Goal: Transaction & Acquisition: Purchase product/service

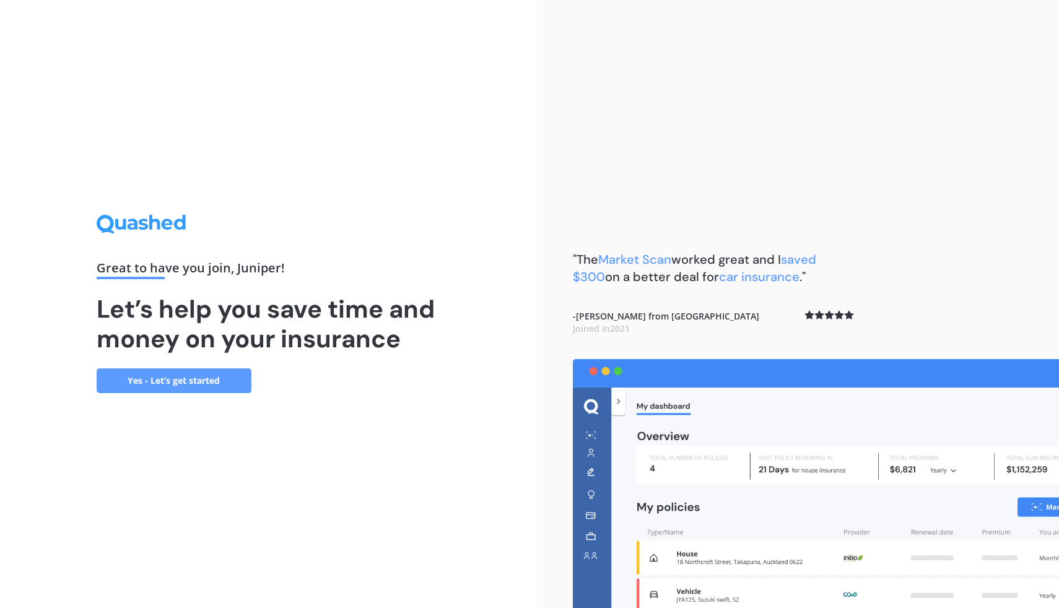
click at [191, 378] on link "Yes - Let’s get started" at bounding box center [174, 381] width 155 height 25
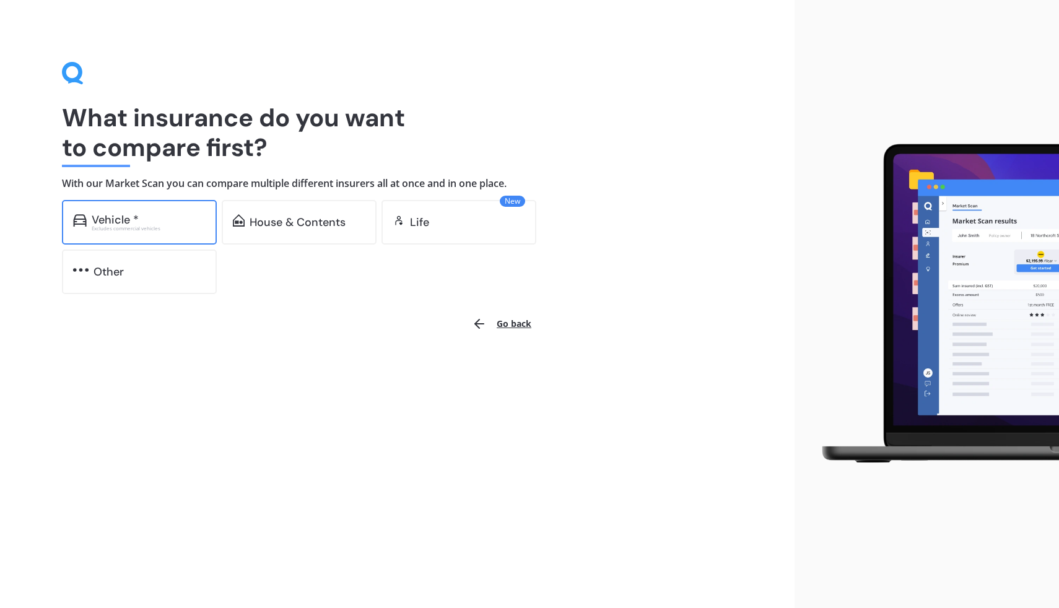
click at [139, 244] on div "Vehicle * Excludes commercial vehicles" at bounding box center [139, 222] width 155 height 45
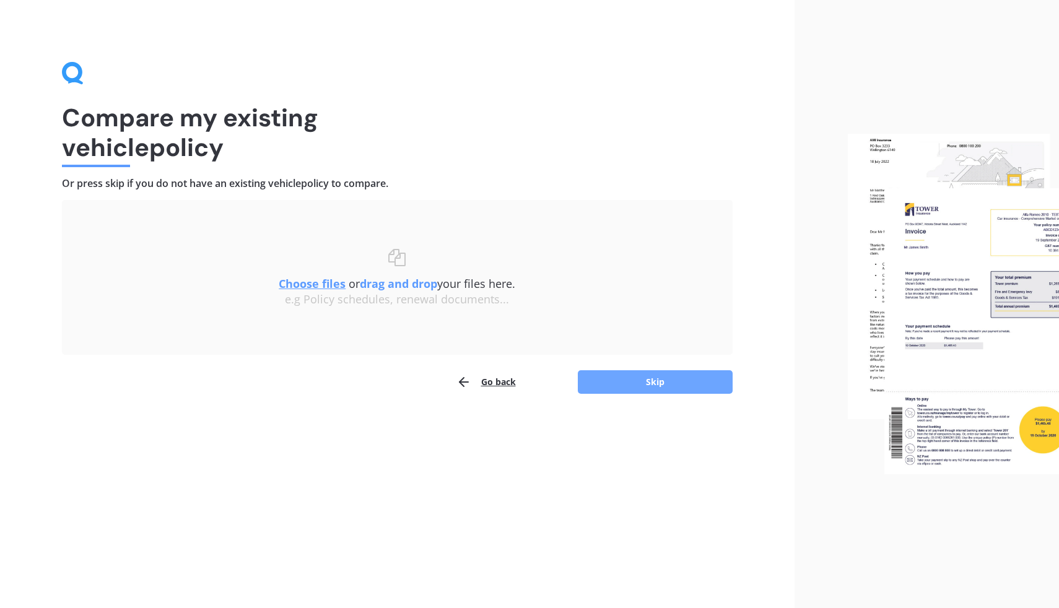
click at [658, 383] on button "Skip" at bounding box center [655, 382] width 155 height 24
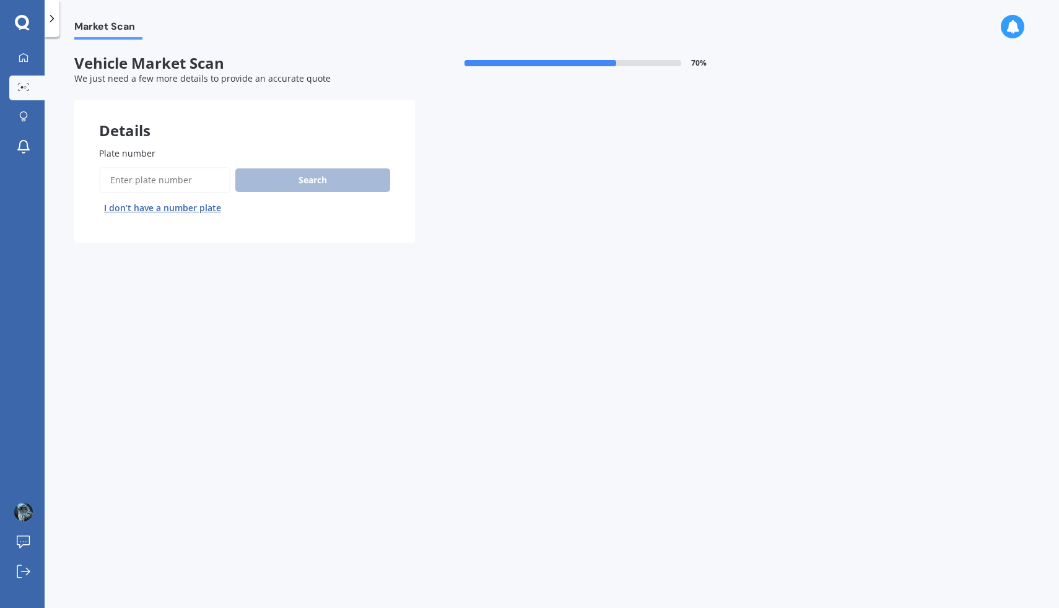
click at [191, 185] on input "Plate number" at bounding box center [164, 180] width 131 height 26
type input "hpm778"
click at [328, 179] on button "Search" at bounding box center [312, 180] width 155 height 24
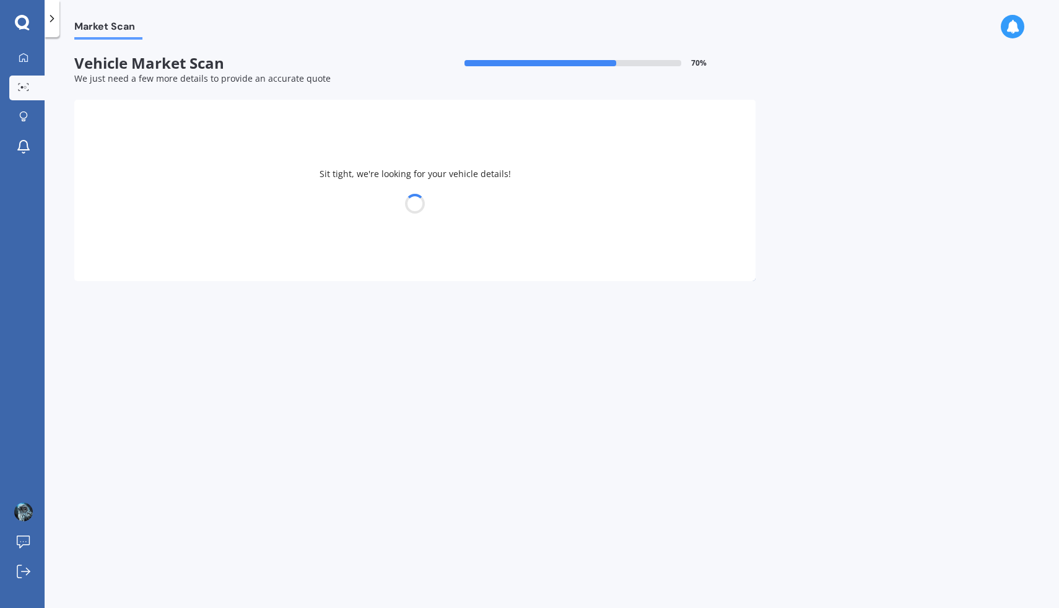
select select "FORD"
select select "FOCUS"
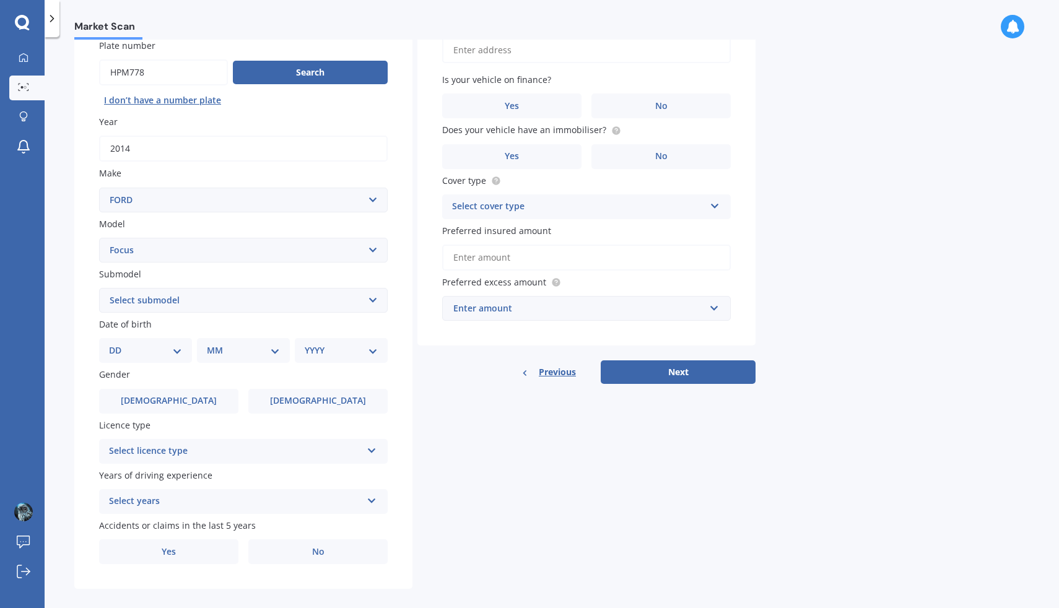
scroll to position [124, 0]
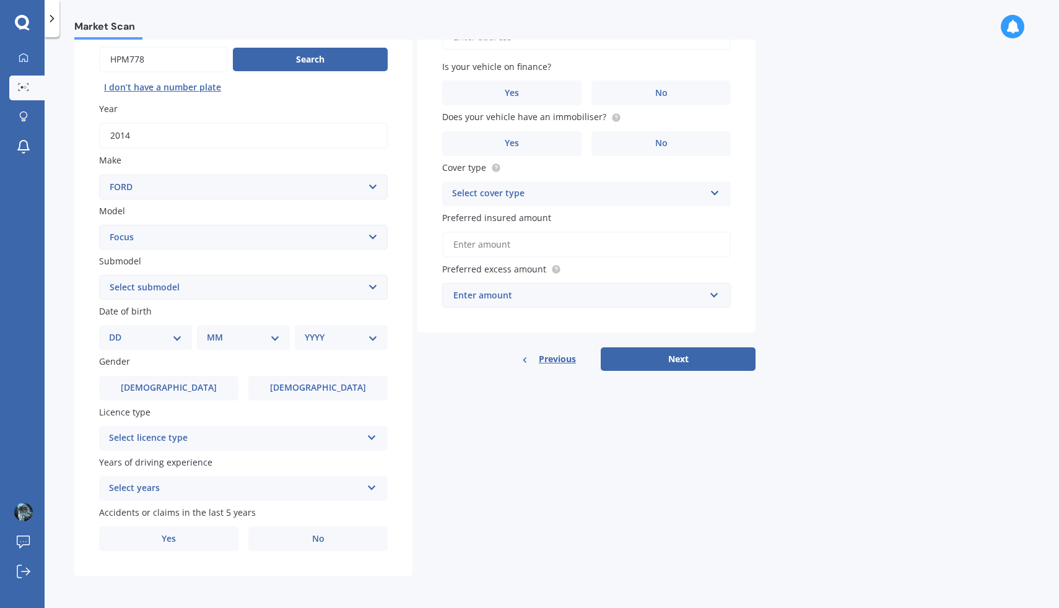
click at [155, 291] on select "Select submodel (All other) 1.8 TDCi Turbo Diesel Wagon 2.0 Petrol Wagon Ambien…" at bounding box center [243, 287] width 289 height 25
select select "TREND WAGON 2.0 DIESEL"
click at [99, 275] on select "Select submodel (All other) 1.8 TDCi Turbo Diesel Wagon 2.0 Petrol Wagon Ambien…" at bounding box center [243, 287] width 289 height 25
click at [151, 333] on select "DD 01 02 03 04 05 06 07 08 09 10 11 12 13 14 15 16 17 18 19 20 21 22 23 24 25 2…" at bounding box center [145, 338] width 73 height 14
select select "26"
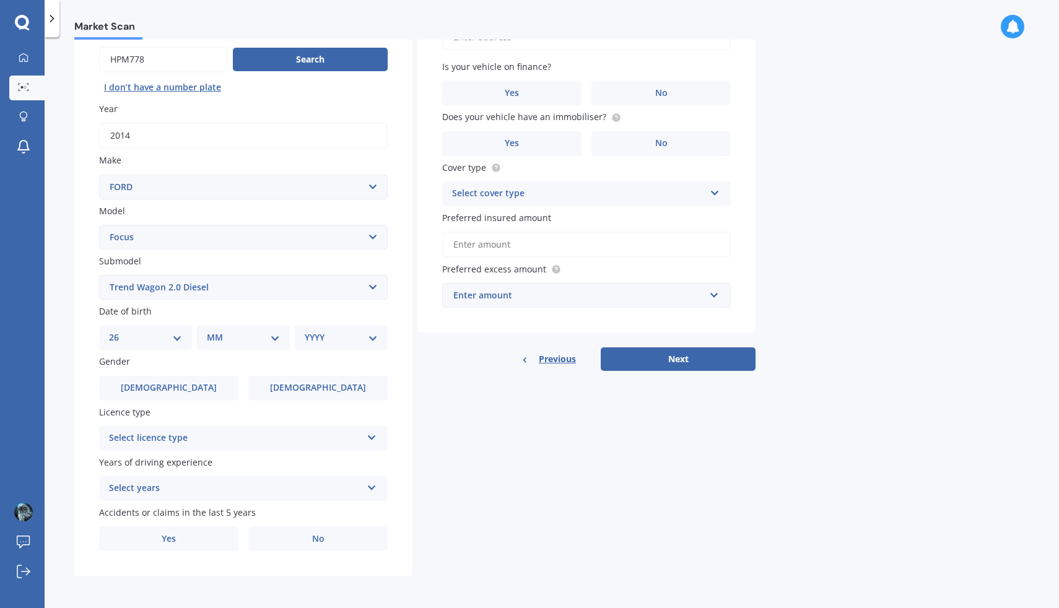
click at [119, 331] on select "DD 01 02 03 04 05 06 07 08 09 10 11 12 13 14 15 16 17 18 19 20 21 22 23 24 25 2…" at bounding box center [145, 338] width 73 height 14
click at [235, 331] on select "MM 01 02 03 04 05 06 07 08 09 10 11 12" at bounding box center [246, 338] width 68 height 14
select select "08"
click at [212, 331] on select "MM 01 02 03 04 05 06 07 08 09 10 11 12" at bounding box center [246, 338] width 68 height 14
click at [331, 338] on select "YYYY 2025 2024 2023 2022 2021 2020 2019 2018 2017 2016 2015 2014 2013 2012 2011…" at bounding box center [339, 338] width 68 height 14
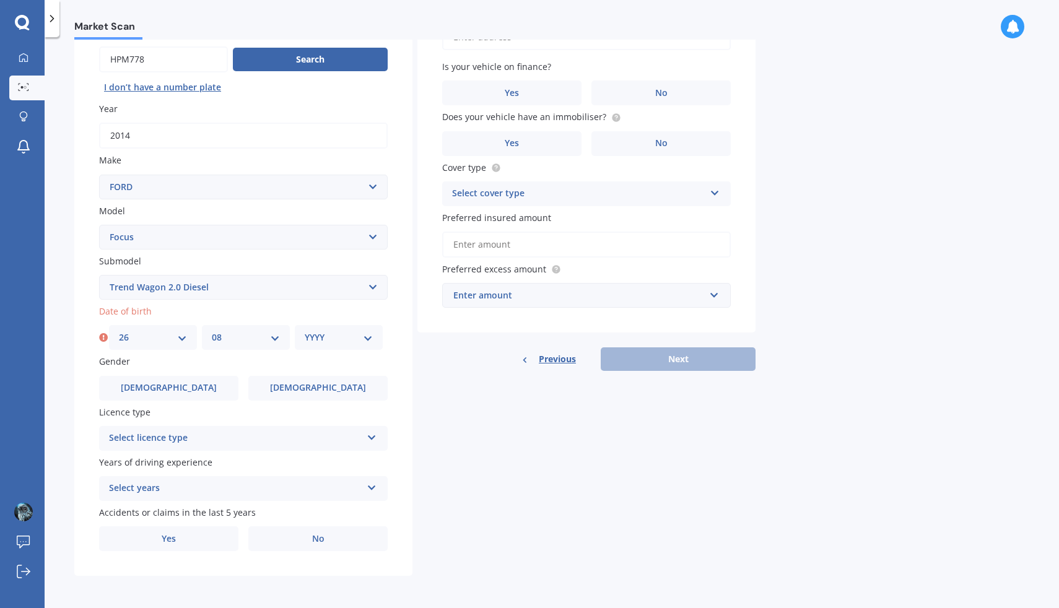
select select "2004"
click at [305, 331] on select "YYYY 2025 2024 2023 2022 2021 2020 2019 2018 2017 2016 2015 2014 2013 2012 2011…" at bounding box center [339, 338] width 68 height 14
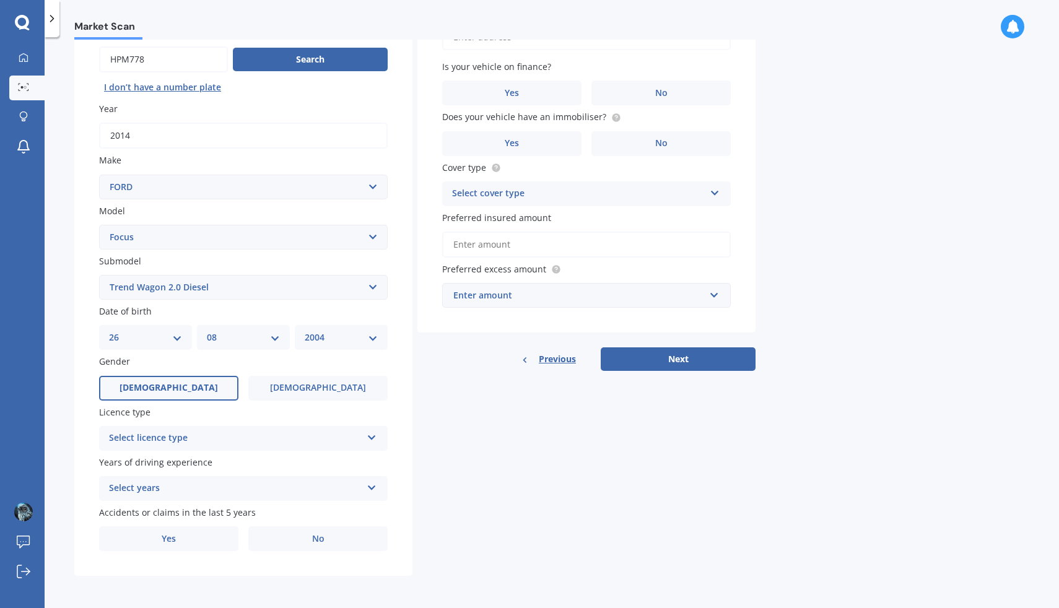
click at [187, 382] on label "[DEMOGRAPHIC_DATA]" at bounding box center [168, 388] width 139 height 25
click at [0, 0] on input "[DEMOGRAPHIC_DATA]" at bounding box center [0, 0] width 0 height 0
click at [240, 445] on div "Select licence type NZ Full NZ Restricted NZ Learners [GEOGRAPHIC_DATA] [GEOGRA…" at bounding box center [243, 438] width 289 height 25
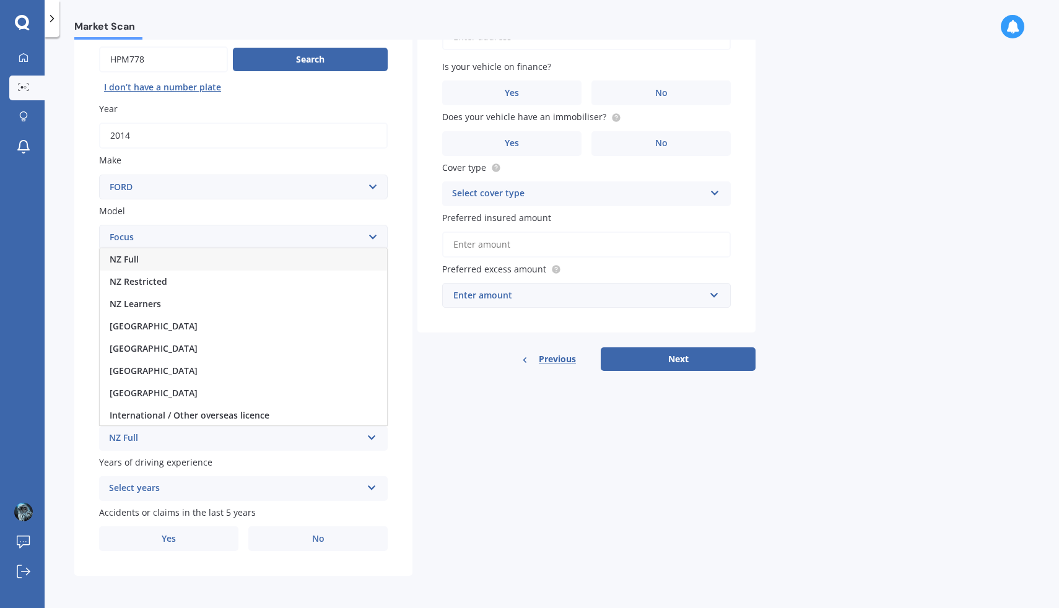
click at [225, 441] on div "NZ Full" at bounding box center [235, 438] width 253 height 15
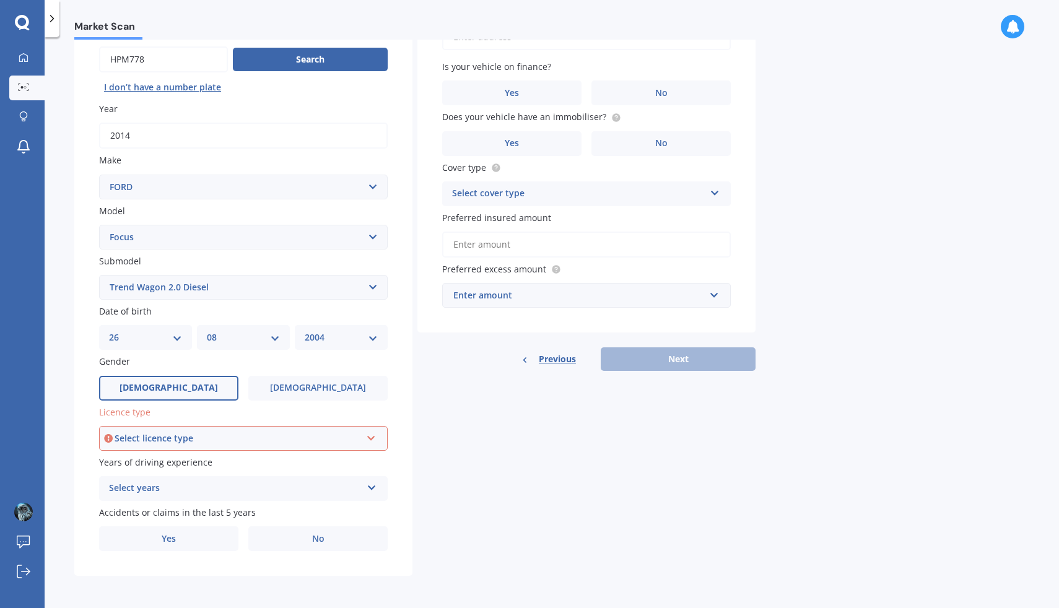
click at [225, 441] on div "Select licence type" at bounding box center [238, 439] width 247 height 14
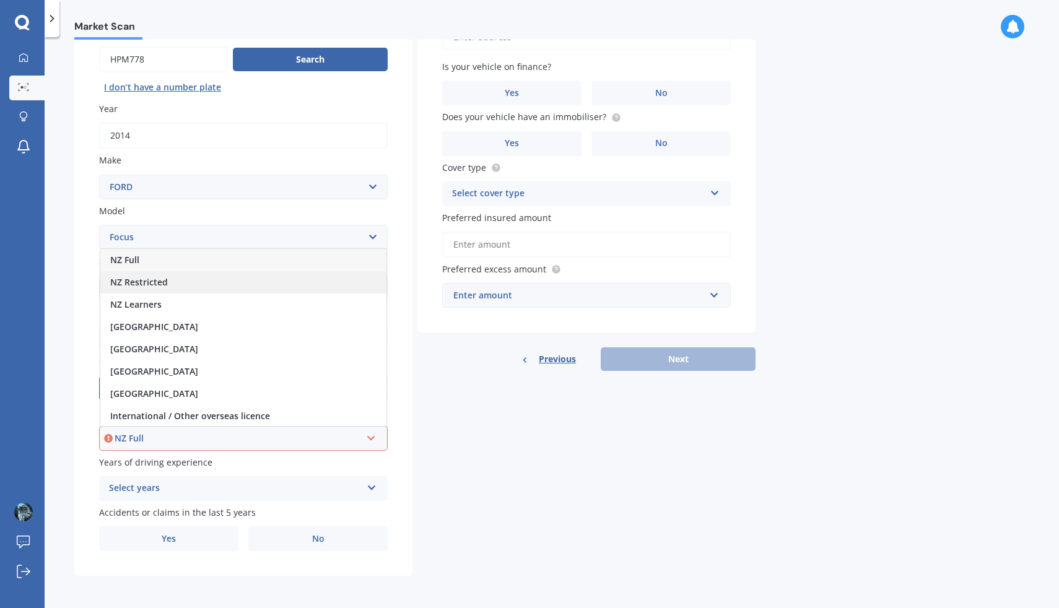
click at [198, 271] on div "NZ Restricted" at bounding box center [243, 282] width 286 height 22
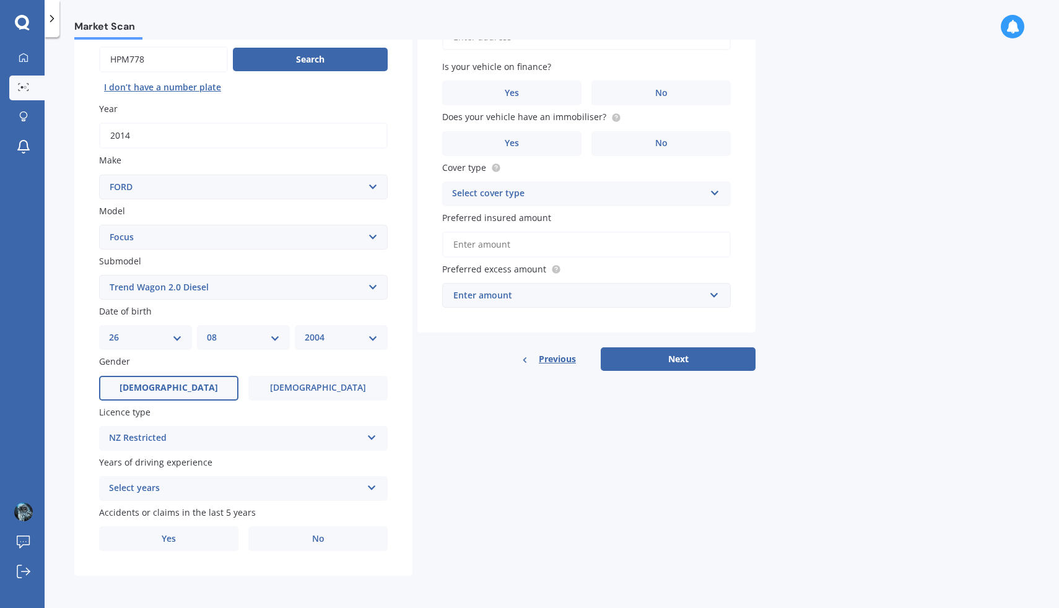
click at [177, 432] on div "NZ Restricted" at bounding box center [235, 438] width 253 height 15
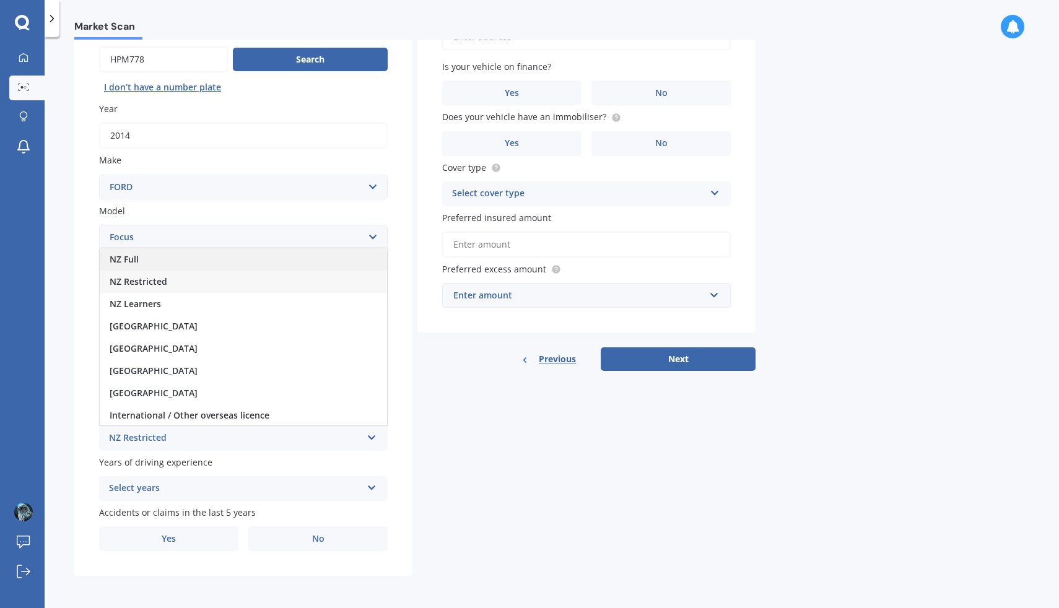
click at [147, 261] on div "NZ Full" at bounding box center [243, 259] width 287 height 22
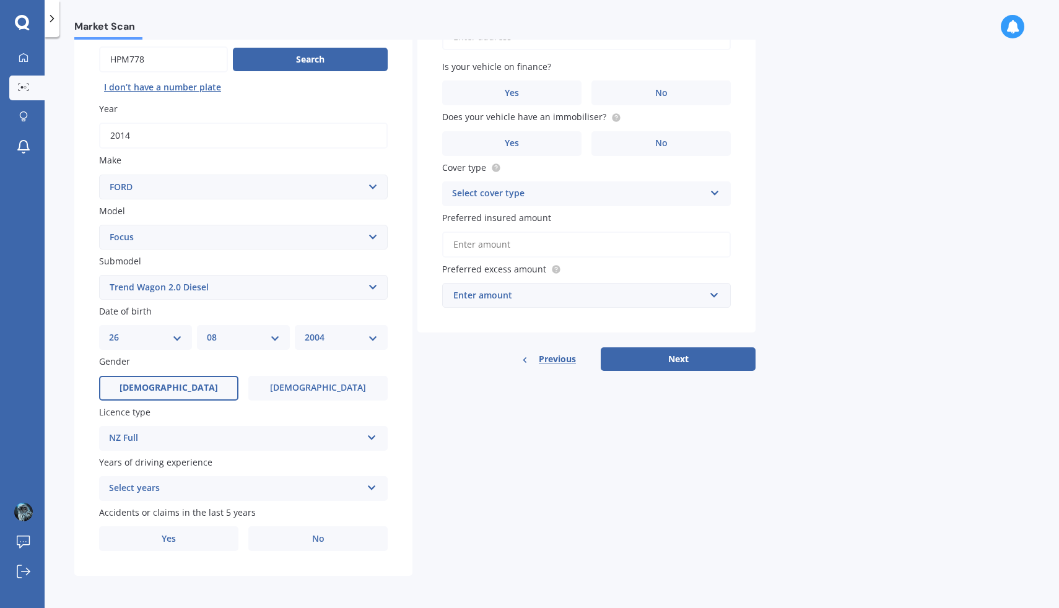
click at [211, 482] on div "Select years" at bounding box center [235, 488] width 253 height 15
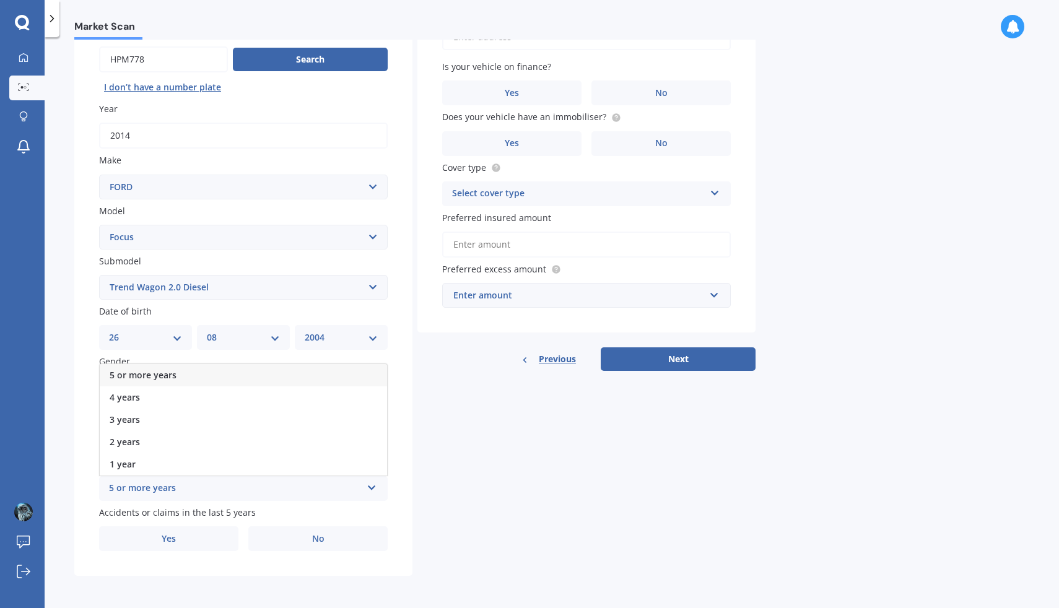
click at [125, 372] on span "5 or more years" at bounding box center [143, 375] width 67 height 12
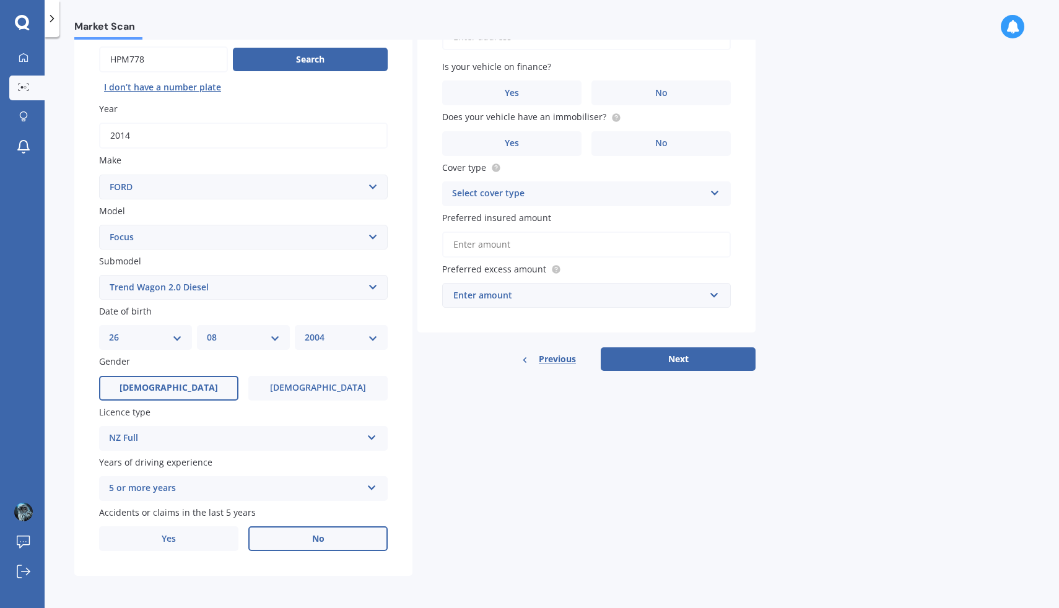
click at [256, 534] on label "No" at bounding box center [317, 538] width 139 height 25
click at [0, 0] on input "No" at bounding box center [0, 0] width 0 height 0
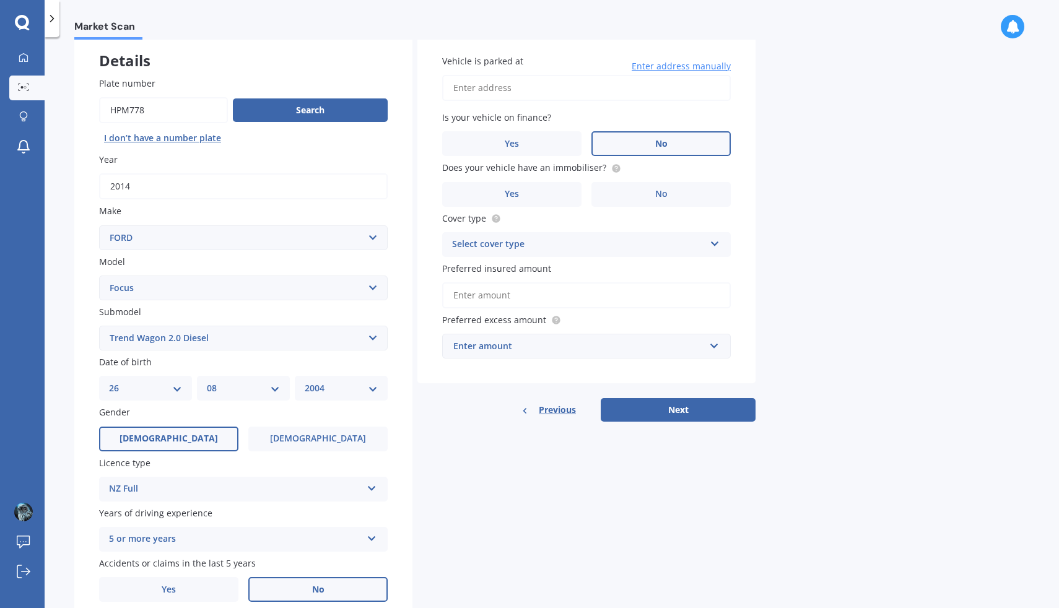
click at [623, 141] on label "No" at bounding box center [661, 143] width 139 height 25
click at [0, 0] on input "No" at bounding box center [0, 0] width 0 height 0
click at [590, 90] on input "Vehicle is parked at" at bounding box center [586, 88] width 289 height 26
click at [502, 87] on input "[STREET_ADDRESS]" at bounding box center [586, 88] width 289 height 26
click at [572, 94] on input "[STREET_ADDRESS][PERSON_NAME]" at bounding box center [586, 88] width 289 height 26
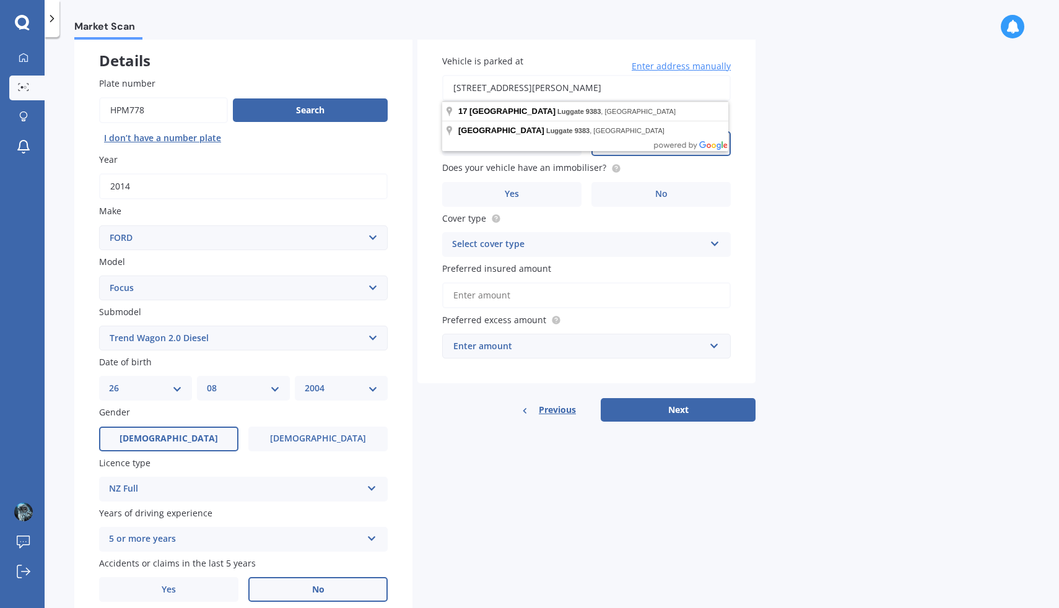
click at [632, 92] on input "[STREET_ADDRESS][PERSON_NAME]" at bounding box center [586, 88] width 289 height 26
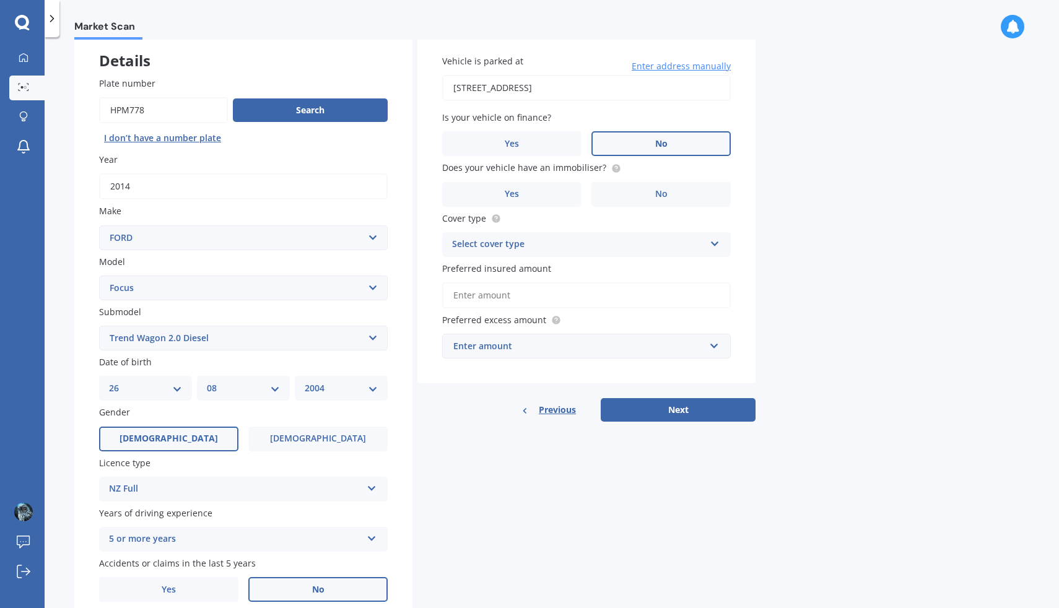
type input "[STREET_ADDRESS]"
click at [554, 192] on label "Yes" at bounding box center [511, 194] width 139 height 25
click at [0, 0] on input "Yes" at bounding box center [0, 0] width 0 height 0
click at [572, 251] on div "Select cover type" at bounding box center [578, 244] width 253 height 15
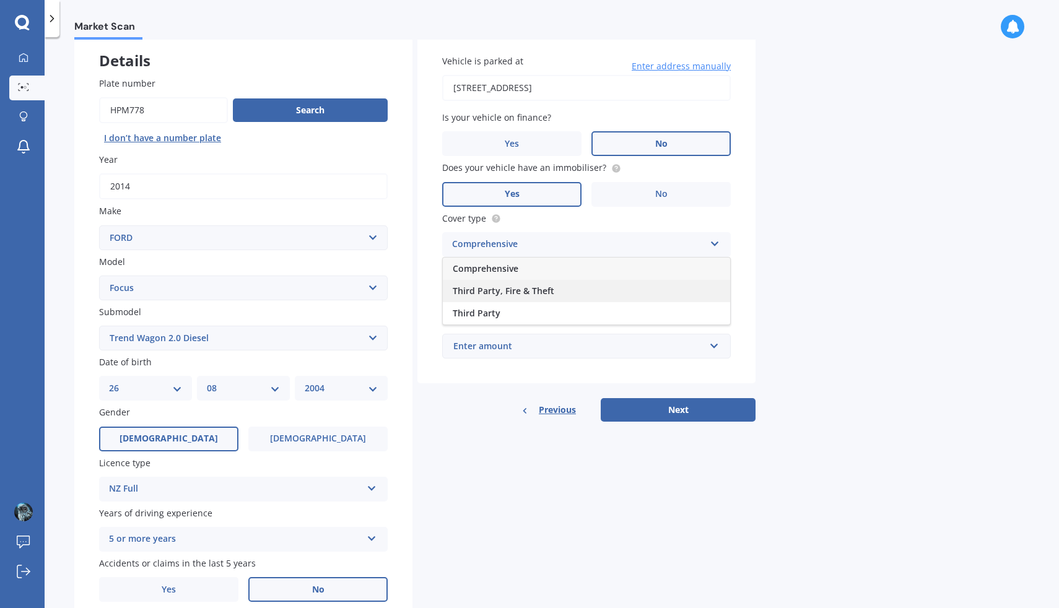
click at [559, 291] on div "Third Party, Fire & Theft" at bounding box center [586, 291] width 287 height 22
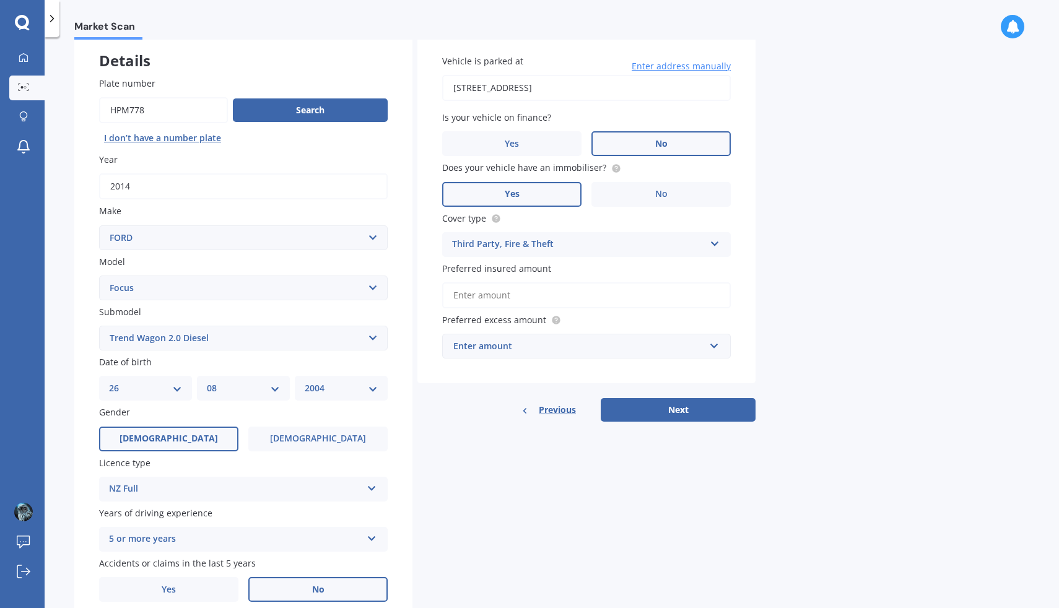
click at [561, 292] on input "Preferred insured amount" at bounding box center [586, 295] width 289 height 26
click at [624, 336] on input "text" at bounding box center [581, 346] width 277 height 24
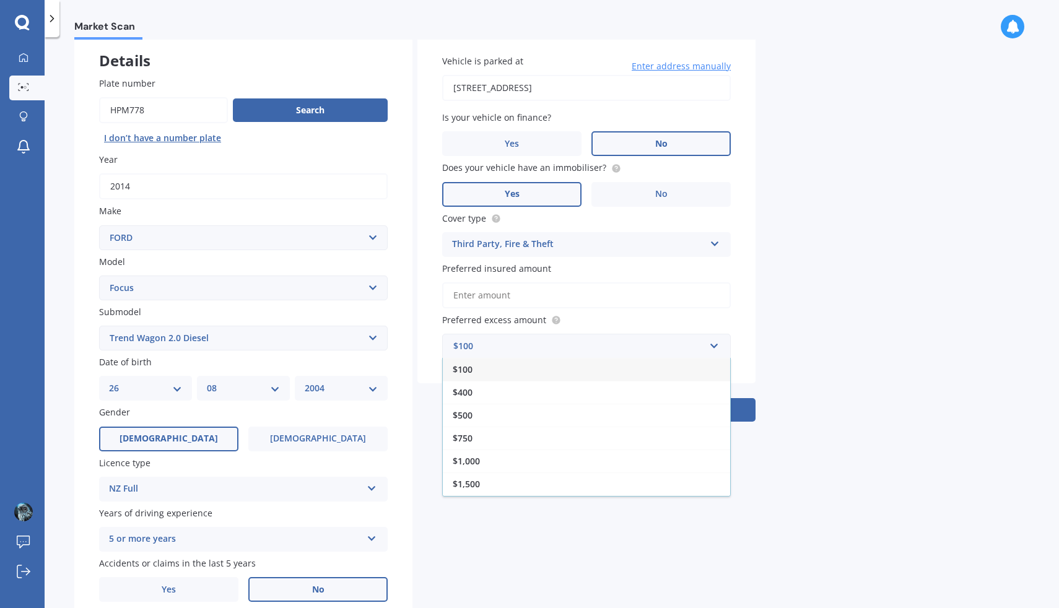
click at [627, 320] on label "Preferred excess amount" at bounding box center [584, 319] width 284 height 13
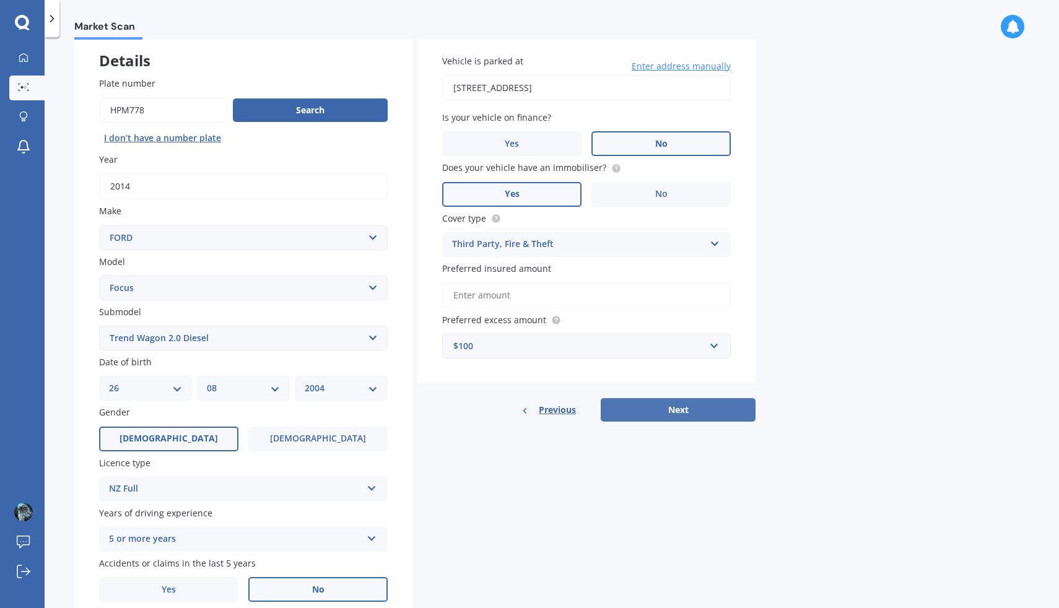
click at [642, 411] on button "Next" at bounding box center [678, 410] width 155 height 24
click at [452, 298] on icon at bounding box center [451, 295] width 9 height 12
click at [567, 296] on input "Preferred insured amount" at bounding box center [586, 295] width 289 height 26
click at [531, 346] on div "$100" at bounding box center [578, 346] width 251 height 14
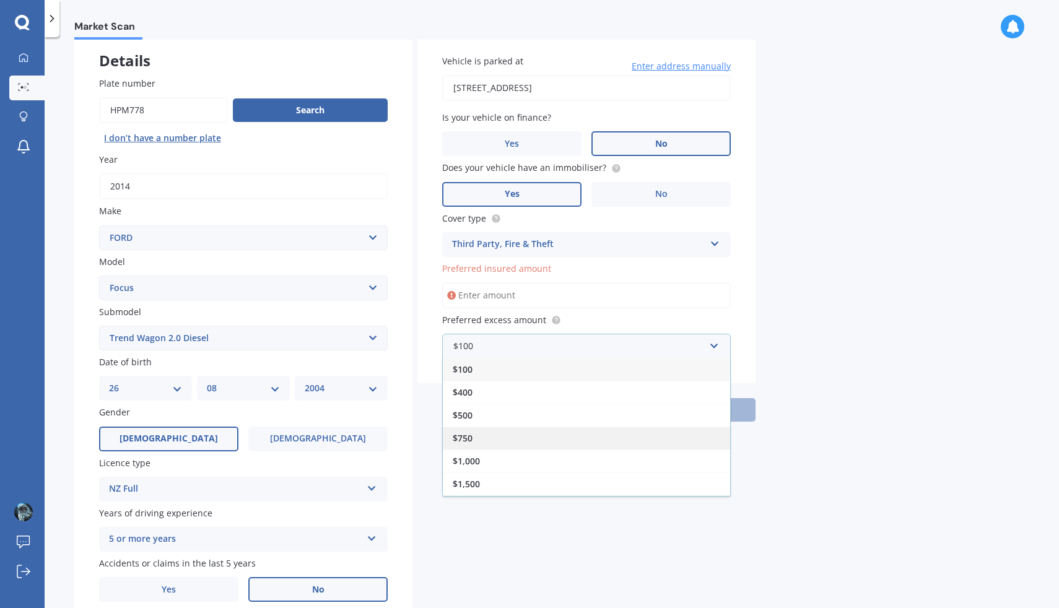
click at [513, 430] on div "$750" at bounding box center [586, 438] width 287 height 23
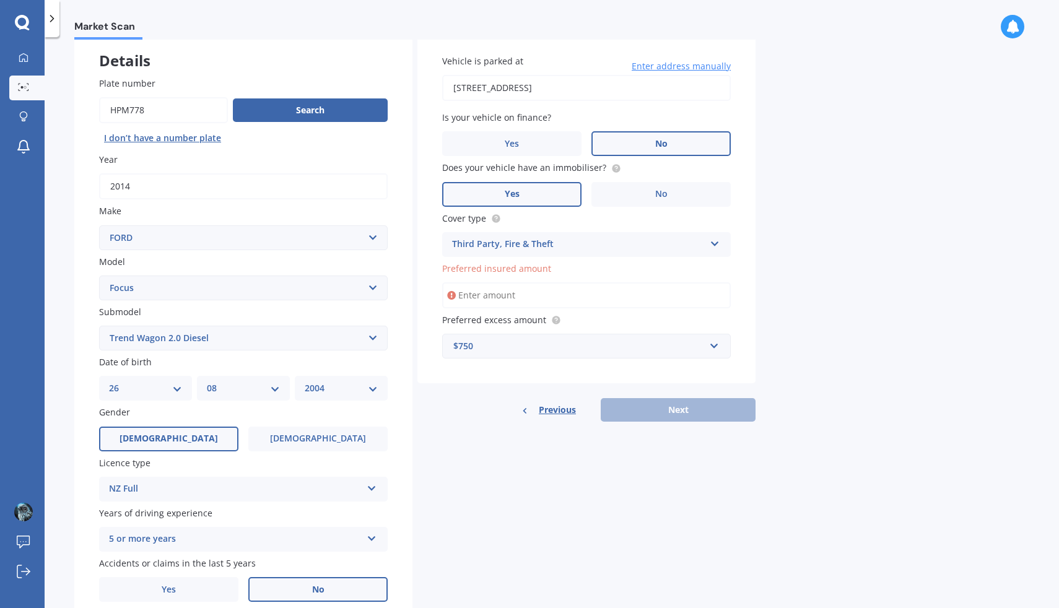
click at [500, 283] on div "Preferred insured amount" at bounding box center [586, 285] width 289 height 46
click at [497, 292] on input "Preferred insured amount" at bounding box center [586, 295] width 289 height 26
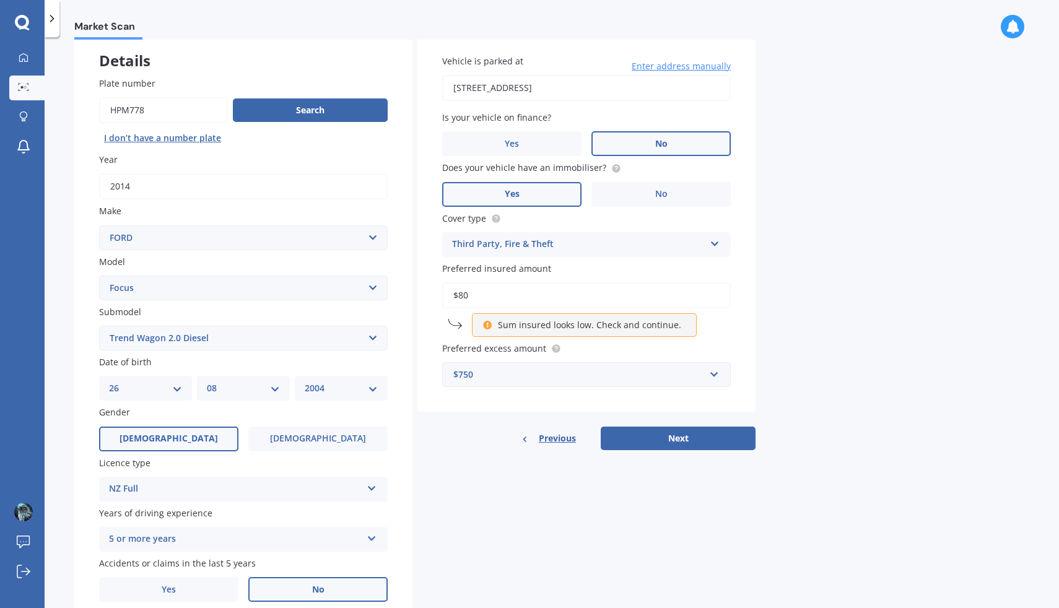
type input "$8"
type input "$4"
type input "$6"
type input "$5"
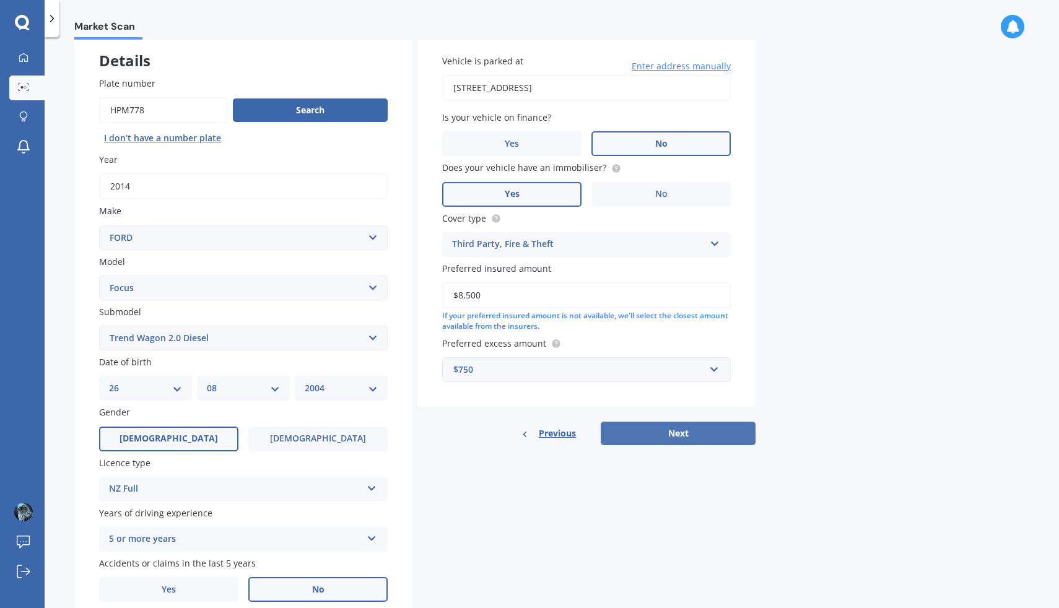
type input "$8,500"
click at [713, 430] on button "Next" at bounding box center [678, 434] width 155 height 24
select select "26"
select select "08"
select select "2004"
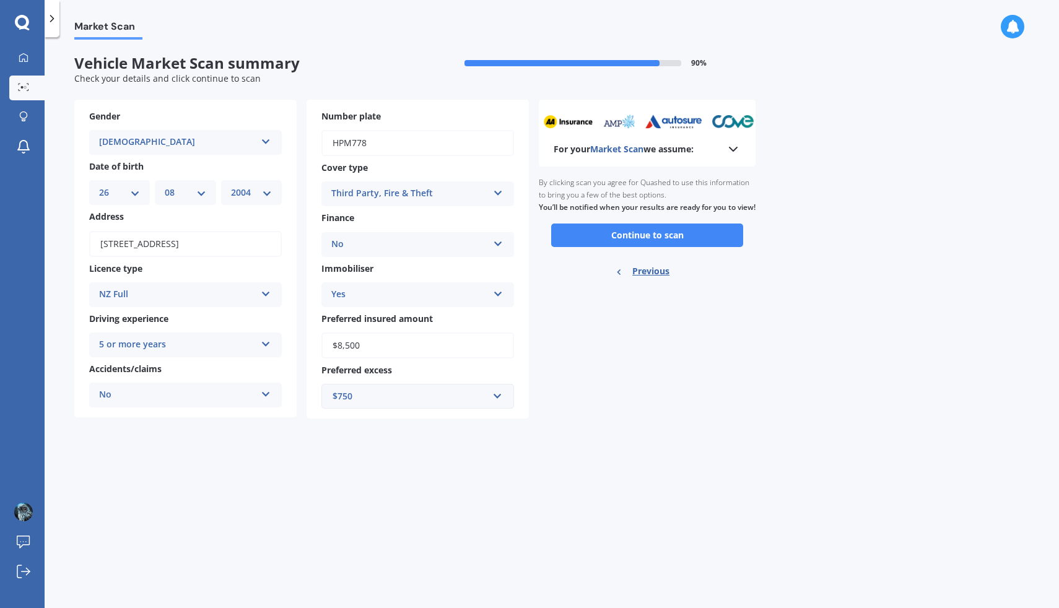
scroll to position [0, 0]
click at [665, 247] on button "Continue to scan" at bounding box center [647, 236] width 192 height 24
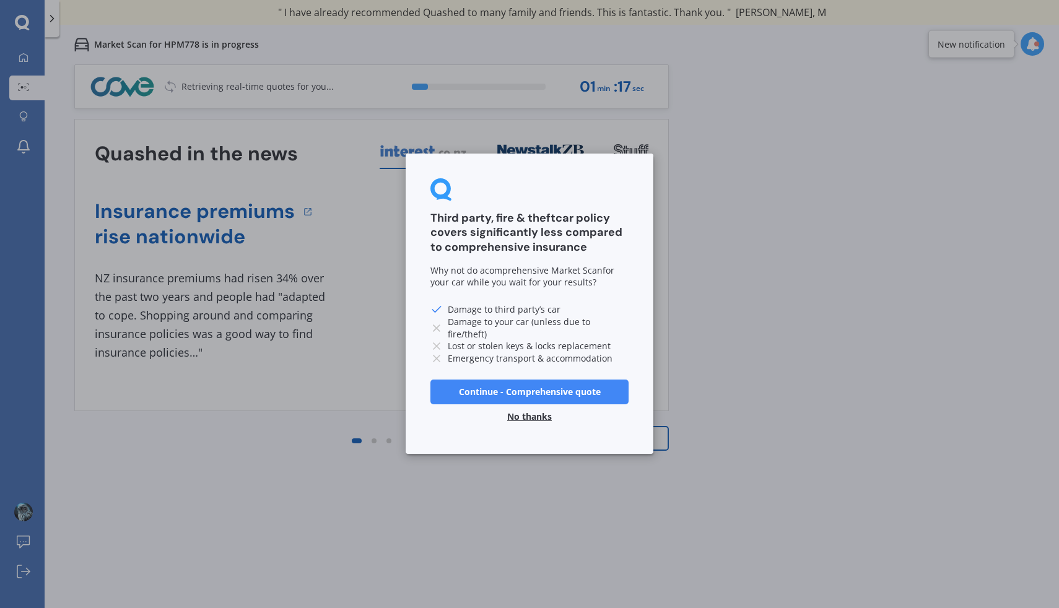
click at [528, 416] on button "No thanks" at bounding box center [529, 417] width 59 height 25
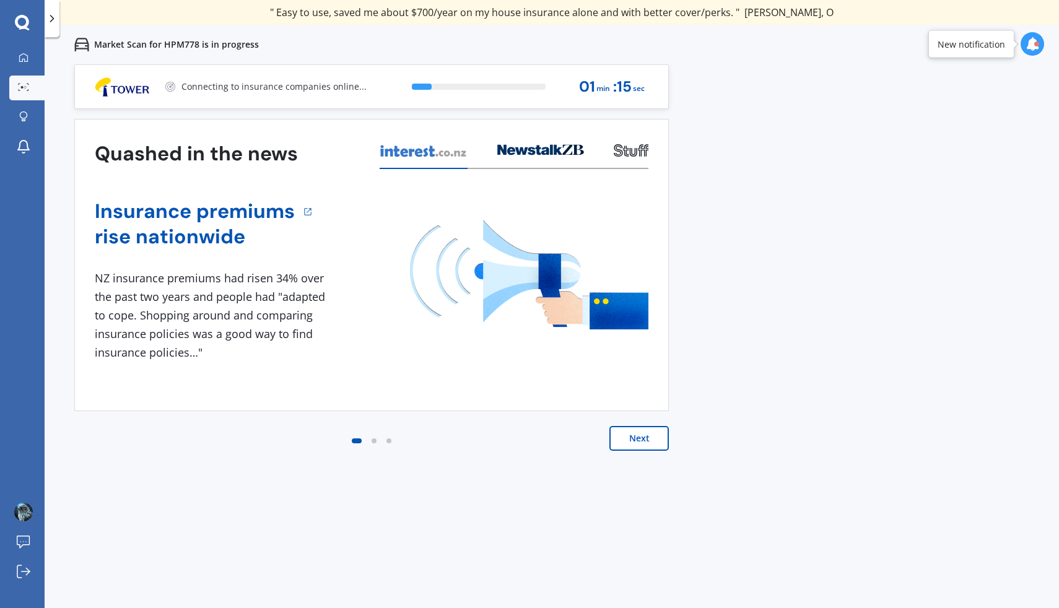
click at [644, 446] on button "Next" at bounding box center [639, 438] width 59 height 25
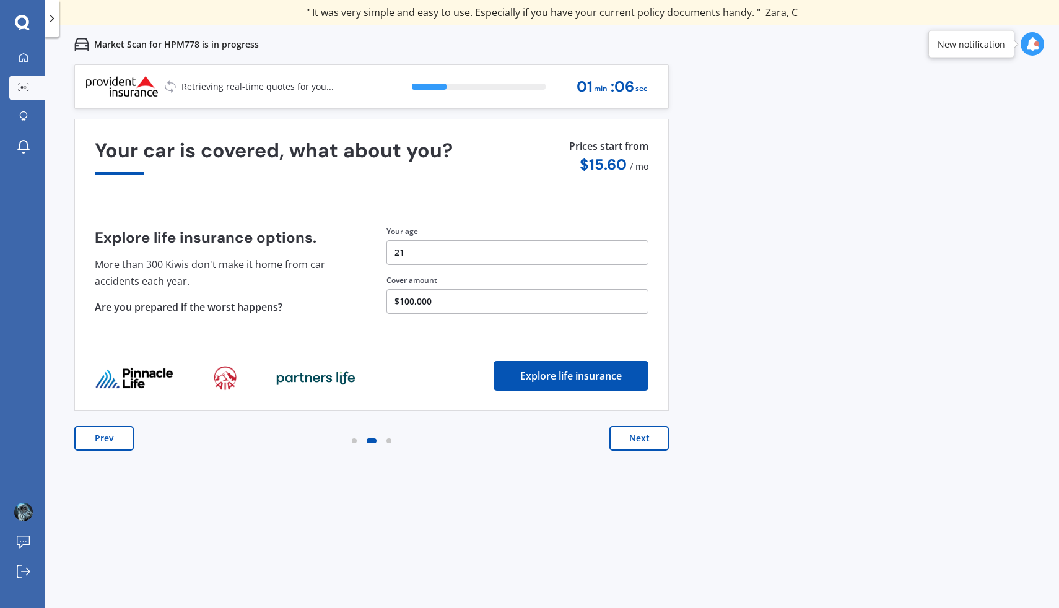
click at [644, 445] on button "Next" at bounding box center [639, 438] width 59 height 25
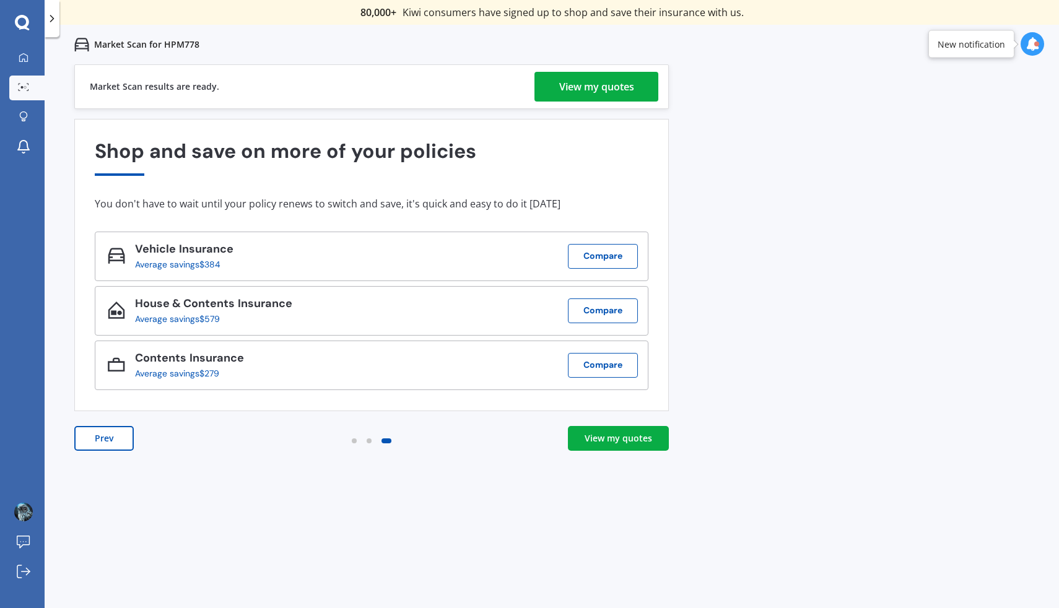
click at [600, 85] on div "View my quotes" at bounding box center [596, 87] width 75 height 30
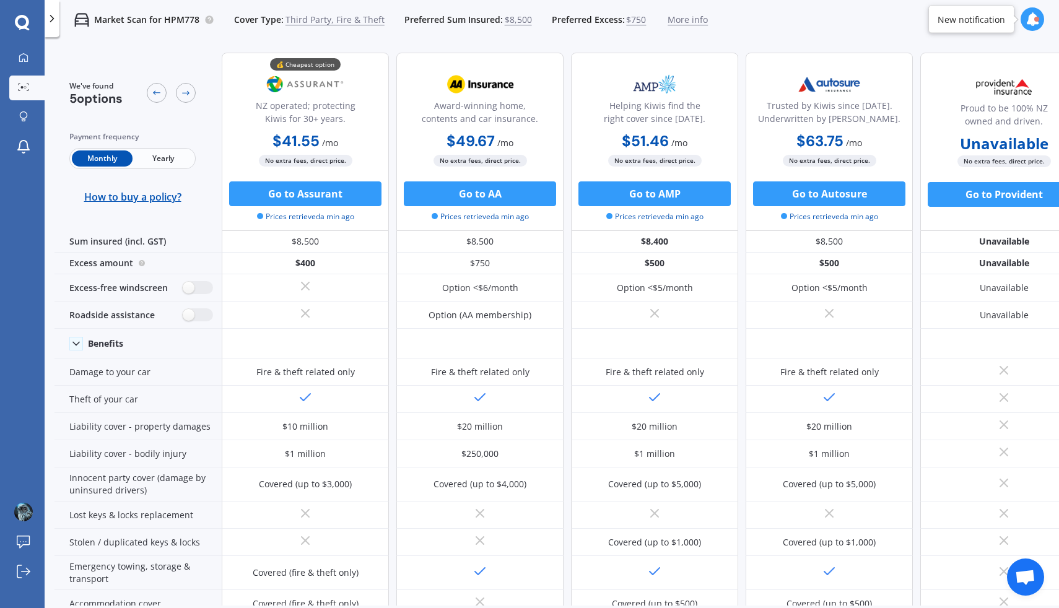
click at [151, 157] on span "Yearly" at bounding box center [163, 159] width 61 height 16
click at [105, 154] on span "Monthly" at bounding box center [102, 159] width 61 height 16
